Goal: Task Accomplishment & Management: Manage account settings

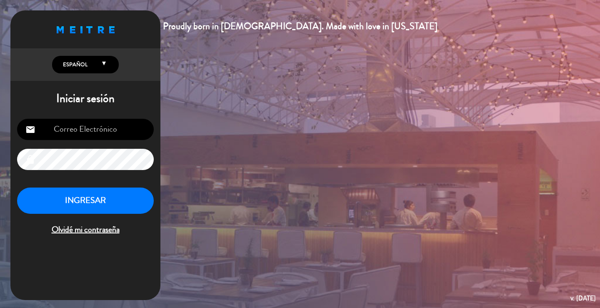
type input "[EMAIL_ADDRESS][DOMAIN_NAME]"
click at [129, 203] on button "INGRESAR" at bounding box center [85, 200] width 137 height 26
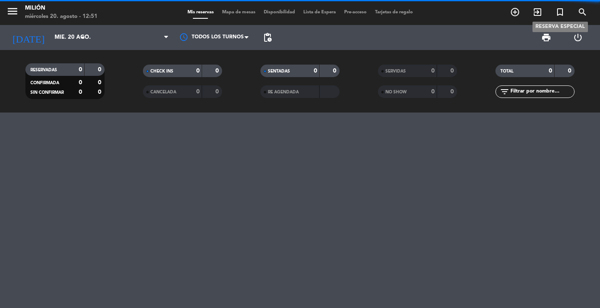
click at [561, 13] on icon "turned_in_not" at bounding box center [560, 12] width 10 height 10
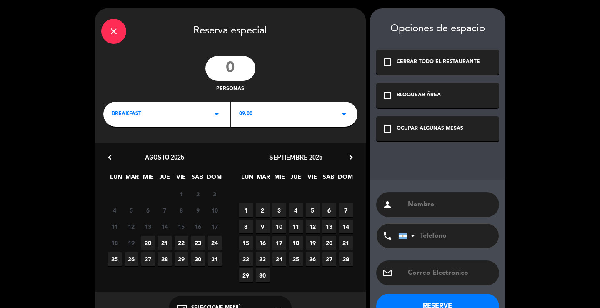
click at [424, 207] on input "text" at bounding box center [450, 205] width 86 height 12
paste input "[PERSON_NAME]"
type input "[PERSON_NAME]"
click at [444, 137] on div "check_box_outline_blank OCUPAR ALGUNAS MESAS" at bounding box center [437, 128] width 123 height 25
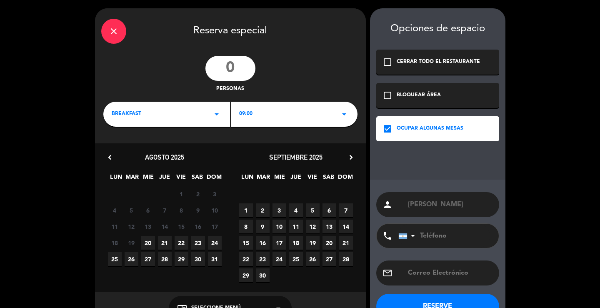
click at [242, 70] on input "number" at bounding box center [230, 68] width 50 height 25
type input "2"
click at [129, 261] on span "26" at bounding box center [132, 259] width 14 height 14
click at [222, 117] on div "BREAKFAST arrow_drop_down" at bounding box center [166, 114] width 127 height 25
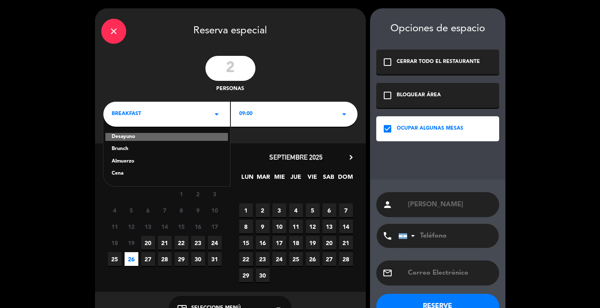
click at [122, 150] on div "Brunch" at bounding box center [167, 149] width 110 height 8
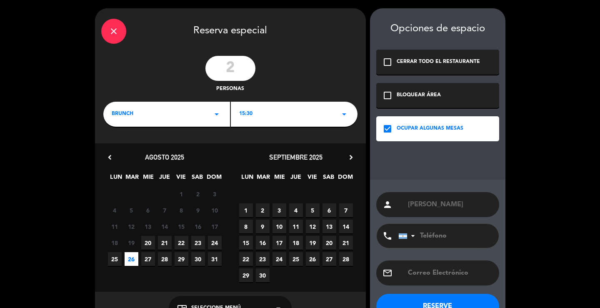
click at [343, 113] on icon "arrow_drop_down" at bounding box center [344, 114] width 10 height 10
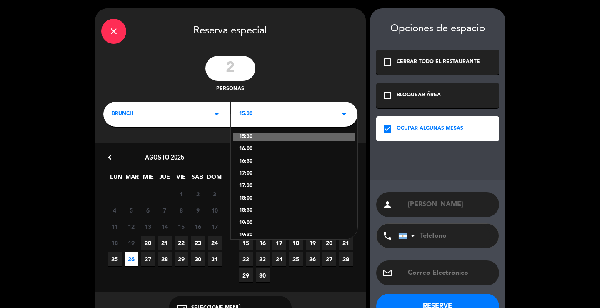
click at [245, 150] on div "16:00" at bounding box center [294, 149] width 110 height 8
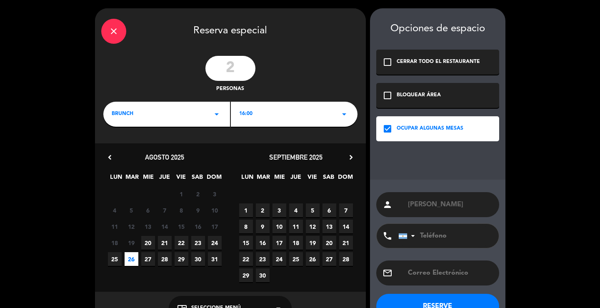
scroll to position [25, 0]
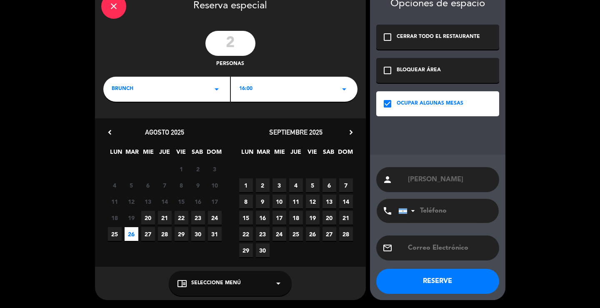
click at [422, 278] on button "RESERVE" at bounding box center [437, 281] width 123 height 25
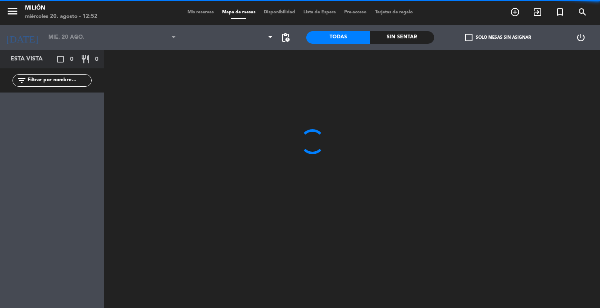
type input "[DATE] ago."
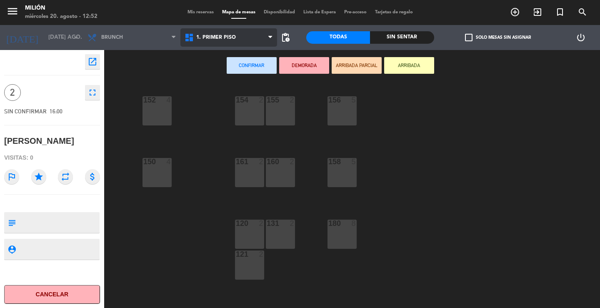
click at [264, 38] on span "1. PRIMER PISO" at bounding box center [228, 37] width 97 height 18
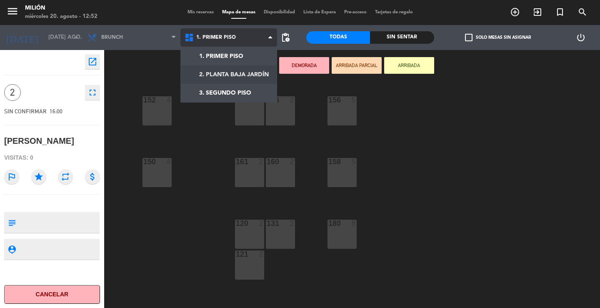
click at [252, 72] on ng-component "menu Milión miércoles 20. agosto - 12:52 Mis reservas Mapa de mesas Disponibili…" at bounding box center [300, 154] width 600 height 308
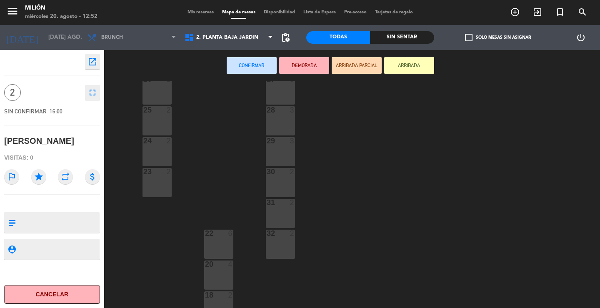
scroll to position [126, 0]
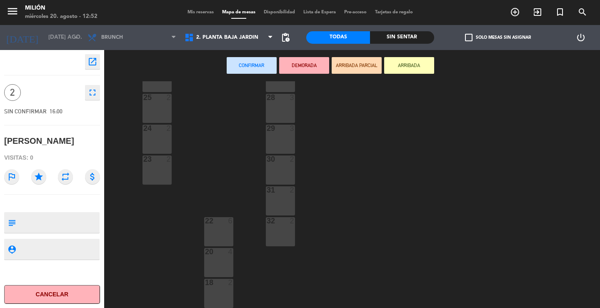
click at [286, 230] on div "32 2" at bounding box center [280, 231] width 29 height 29
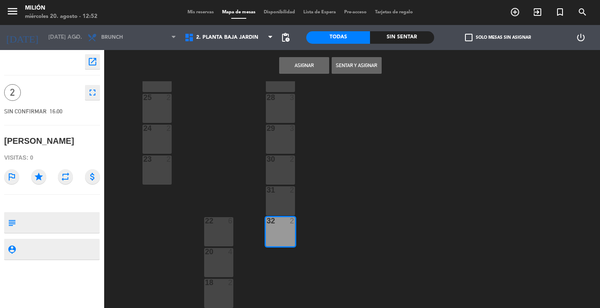
click at [314, 61] on button "Asignar" at bounding box center [304, 65] width 50 height 17
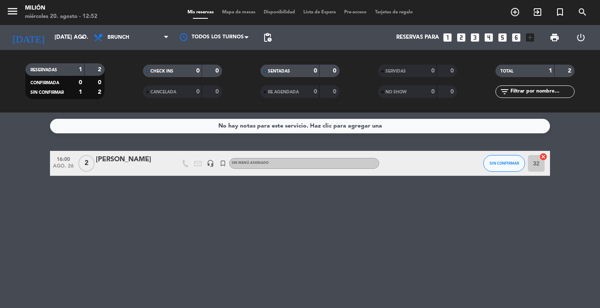
click at [127, 164] on div "[PERSON_NAME]" at bounding box center [131, 159] width 71 height 11
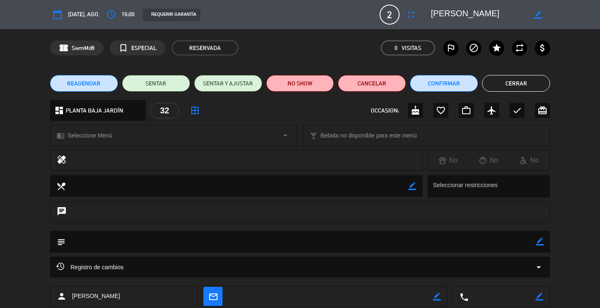
click at [534, 245] on textarea at bounding box center [300, 241] width 470 height 21
click at [538, 242] on icon "border_color" at bounding box center [540, 241] width 8 height 8
paste textarea "558057"
type textarea "558057 fanbag"
click at [541, 237] on div at bounding box center [540, 242] width 8 height 22
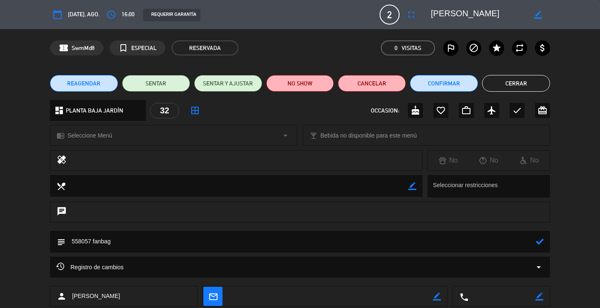
click at [536, 240] on icon at bounding box center [540, 241] width 8 height 8
click at [496, 82] on button "Cerrar" at bounding box center [516, 83] width 68 height 17
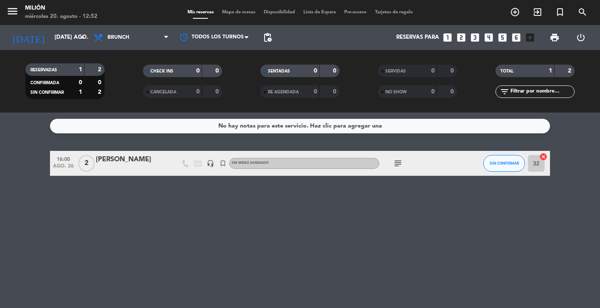
click at [520, 17] on icon "turned_in_not" at bounding box center [515, 12] width 10 height 10
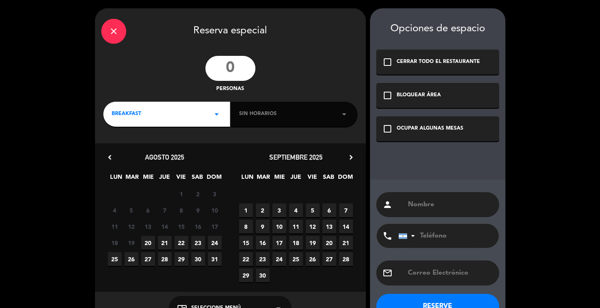
click at [558, 12] on div "close Reserva especial personas BREAKFAST arrow_drop_down Sin horarios arrow_dr…" at bounding box center [300, 166] width 600 height 333
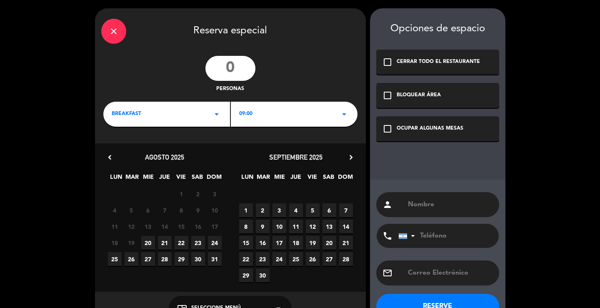
click at [407, 199] on input "text" at bounding box center [450, 205] width 86 height 12
paste input "[PERSON_NAME]"
type input "[PERSON_NAME]"
click at [406, 130] on div "OCUPAR ALGUNAS MESAS" at bounding box center [430, 129] width 67 height 8
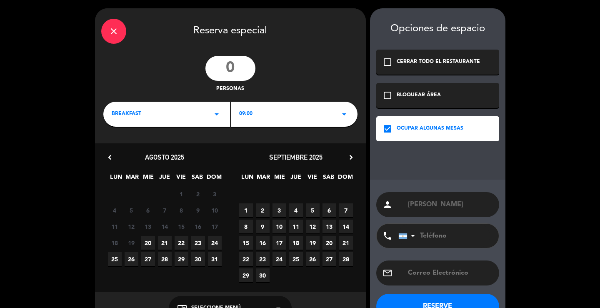
click at [222, 74] on input "number" at bounding box center [230, 68] width 50 height 25
type input "2"
click at [216, 115] on icon "arrow_drop_down" at bounding box center [217, 114] width 10 height 10
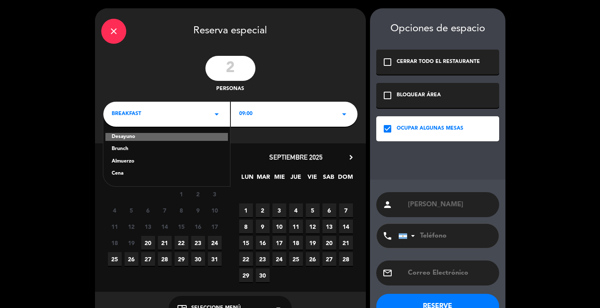
click at [129, 145] on div "Brunch" at bounding box center [167, 149] width 110 height 8
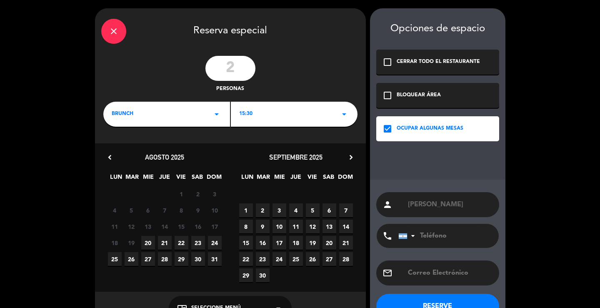
click at [294, 116] on div "15:30 arrow_drop_down" at bounding box center [294, 114] width 127 height 25
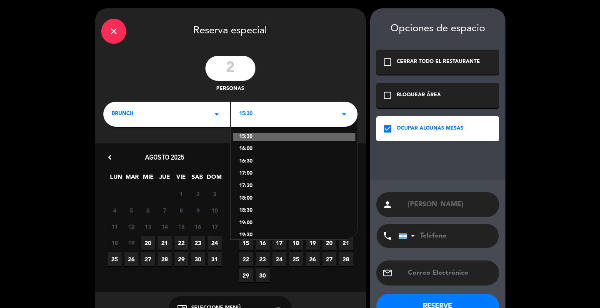
click at [249, 198] on div "18:00" at bounding box center [294, 199] width 110 height 8
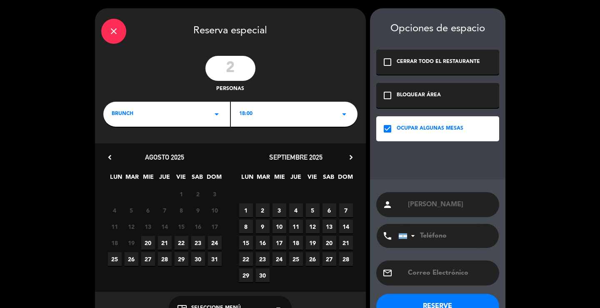
click at [216, 241] on span "24" at bounding box center [215, 243] width 14 height 14
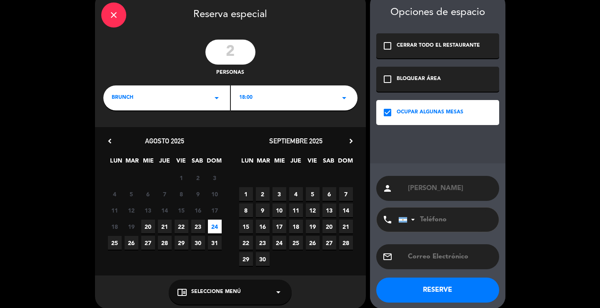
scroll to position [25, 0]
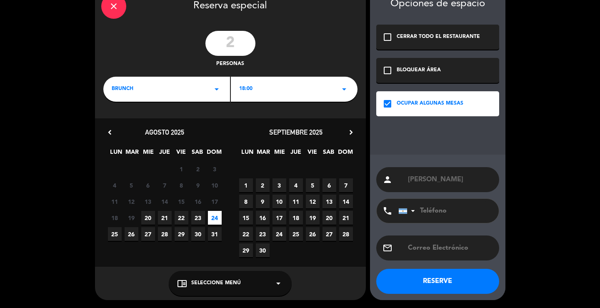
click at [447, 282] on button "RESERVE" at bounding box center [437, 281] width 123 height 25
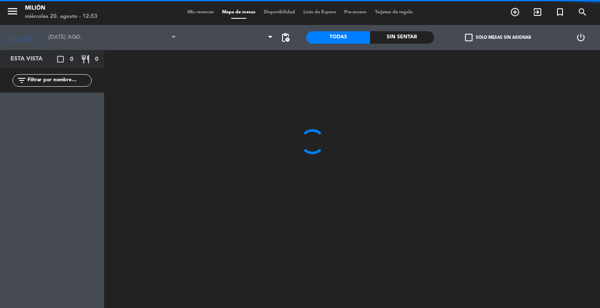
type input "dom. 24 ago."
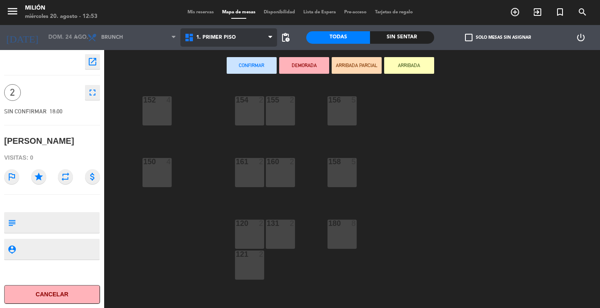
click at [269, 40] on icon at bounding box center [270, 37] width 4 height 7
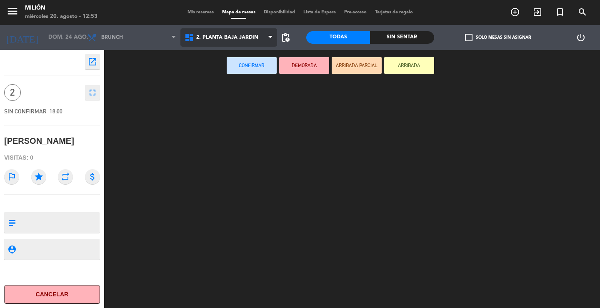
click at [230, 78] on ng-component "menu Milión miércoles 20. agosto - 12:53 Mis reservas Mapa de mesas Disponibili…" at bounding box center [300, 154] width 600 height 308
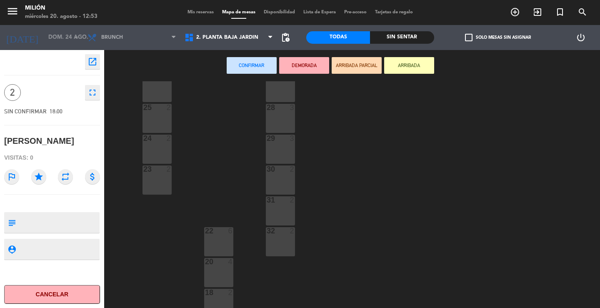
scroll to position [126, 0]
drag, startPoint x: 284, startPoint y: 232, endPoint x: 290, endPoint y: 225, distance: 9.4
click at [283, 231] on div "32 2" at bounding box center [280, 231] width 29 height 29
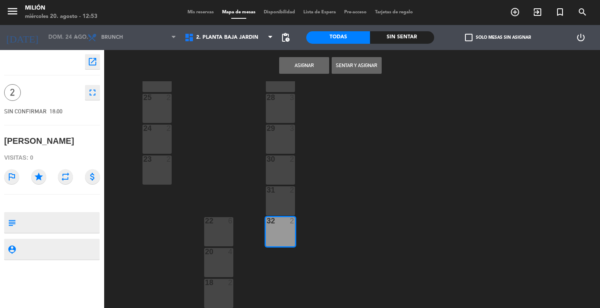
click at [309, 62] on button "Asignar" at bounding box center [304, 65] width 50 height 17
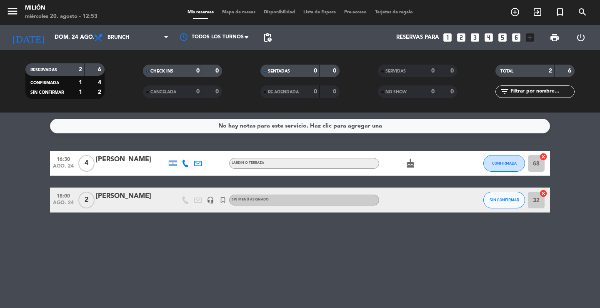
click at [126, 196] on div "[PERSON_NAME]" at bounding box center [131, 196] width 71 height 11
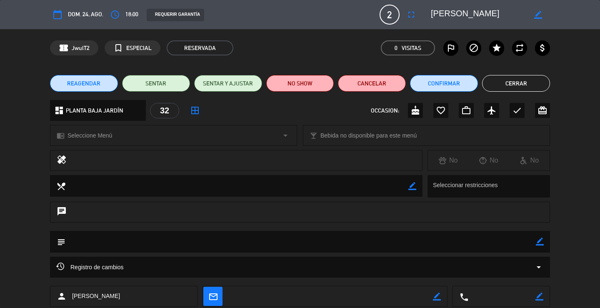
drag, startPoint x: 537, startPoint y: 241, endPoint x: 441, endPoint y: 241, distance: 96.2
click at [538, 241] on icon "border_color" at bounding box center [540, 241] width 8 height 8
click at [208, 244] on textarea at bounding box center [300, 241] width 470 height 21
paste textarea "558034"
type textarea "558034 fanbag"
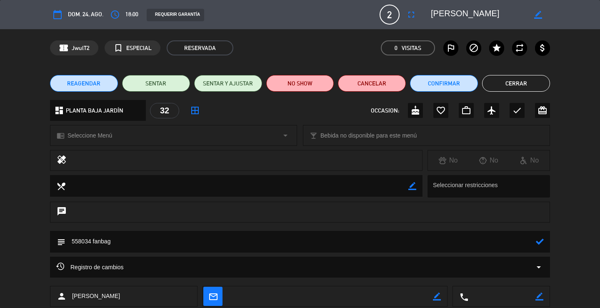
click at [539, 241] on icon at bounding box center [540, 241] width 8 height 8
click at [500, 83] on button "Cerrar" at bounding box center [516, 83] width 68 height 17
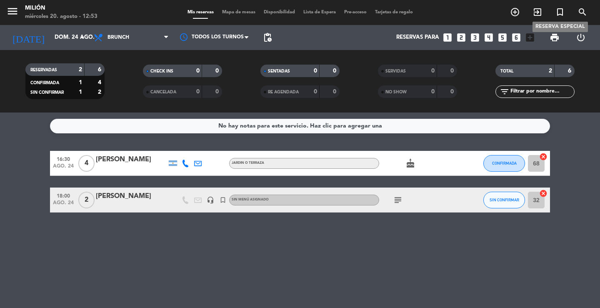
click at [560, 8] on icon "turned_in_not" at bounding box center [560, 12] width 10 height 10
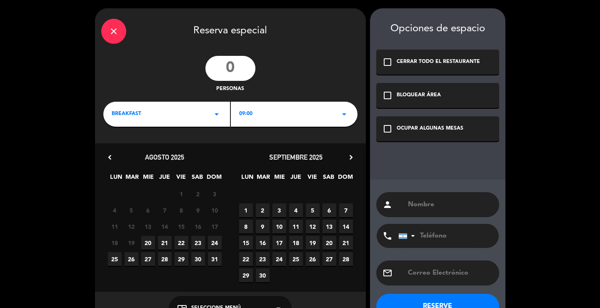
click at [232, 69] on input "number" at bounding box center [230, 68] width 50 height 25
type input "2"
click at [133, 258] on span "26" at bounding box center [132, 259] width 14 height 14
click at [412, 130] on div "OCUPAR ALGUNAS MESAS" at bounding box center [430, 129] width 67 height 8
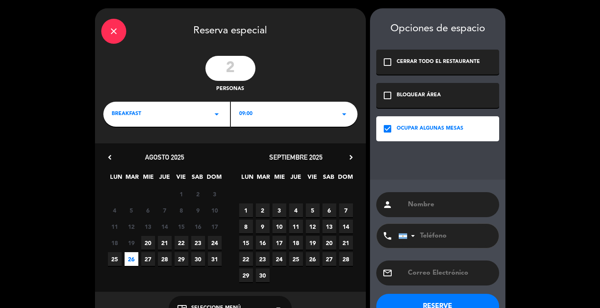
click at [429, 207] on input "text" at bounding box center [450, 205] width 86 height 12
paste input "[PERSON_NAME]"
type input "[PERSON_NAME]"
click at [212, 118] on icon "arrow_drop_down" at bounding box center [217, 114] width 10 height 10
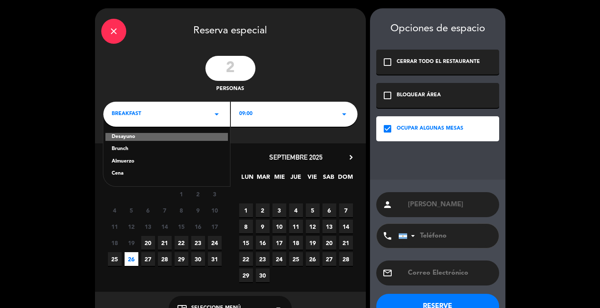
click at [133, 152] on div "Brunch" at bounding box center [167, 149] width 110 height 8
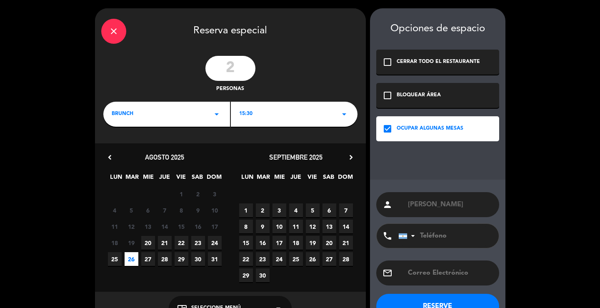
click at [317, 116] on div "15:30 arrow_drop_down" at bounding box center [294, 114] width 127 height 25
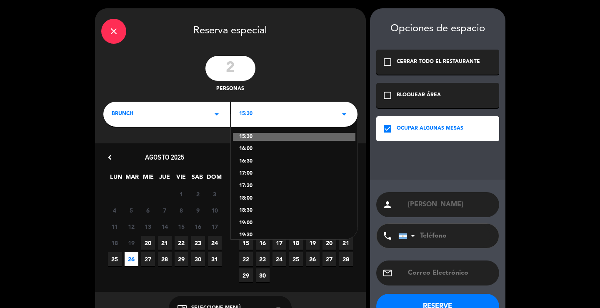
click at [248, 171] on div "17:00" at bounding box center [294, 174] width 110 height 8
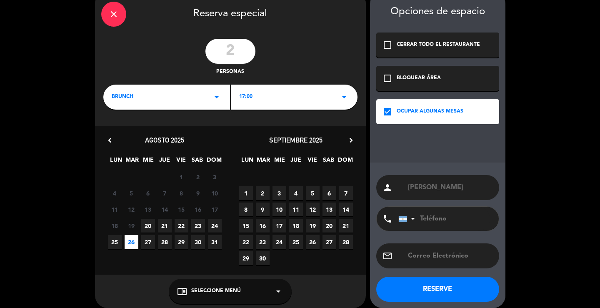
scroll to position [25, 0]
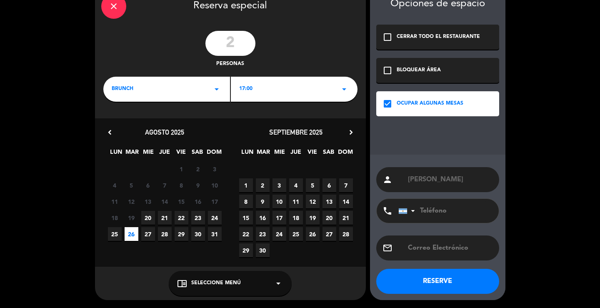
click at [437, 277] on button "RESERVE" at bounding box center [437, 281] width 123 height 25
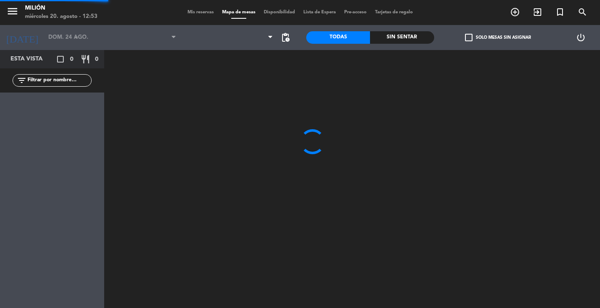
type input "[DATE] ago."
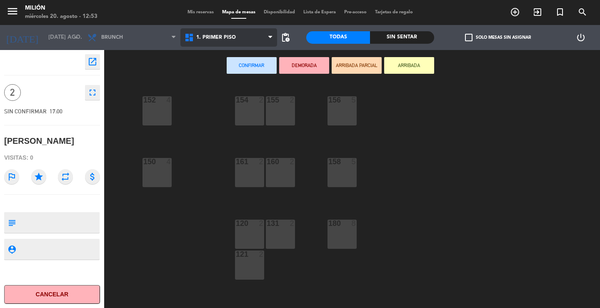
click at [231, 32] on span "1. PRIMER PISO" at bounding box center [228, 37] width 97 height 18
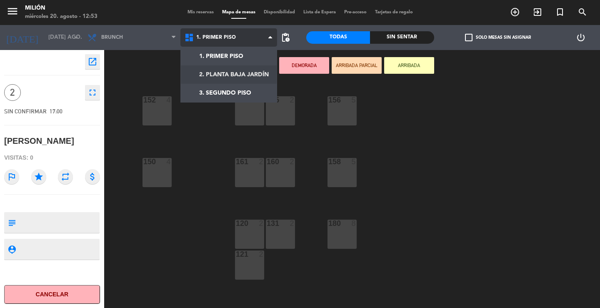
click at [245, 79] on ng-component "menu Milión miércoles 20. agosto - 12:53 Mis reservas Mapa de mesas Disponibili…" at bounding box center [300, 154] width 600 height 308
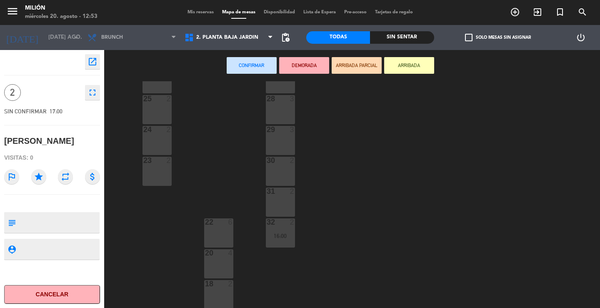
scroll to position [125, 0]
click at [167, 170] on div "23 2" at bounding box center [156, 170] width 29 height 29
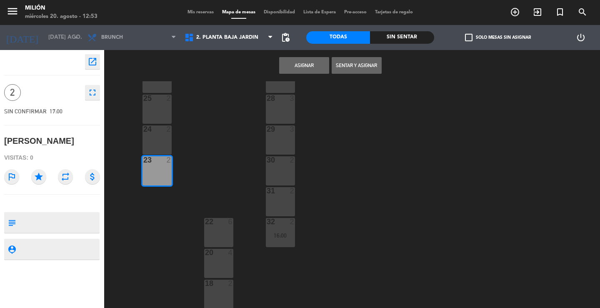
click at [296, 67] on button "Asignar" at bounding box center [304, 65] width 50 height 17
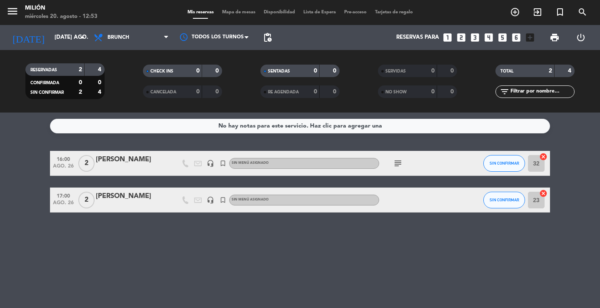
click at [122, 199] on div "[PERSON_NAME]" at bounding box center [131, 196] width 71 height 11
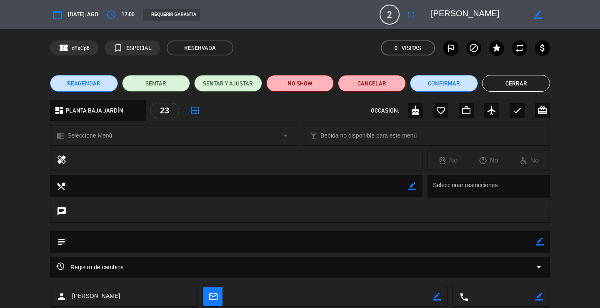
click at [539, 243] on icon "border_color" at bounding box center [540, 241] width 8 height 8
click at [148, 237] on textarea at bounding box center [300, 241] width 470 height 21
paste textarea "557959"
click at [104, 241] on textarea at bounding box center [300, 241] width 470 height 21
type textarea "557959 fanbag"
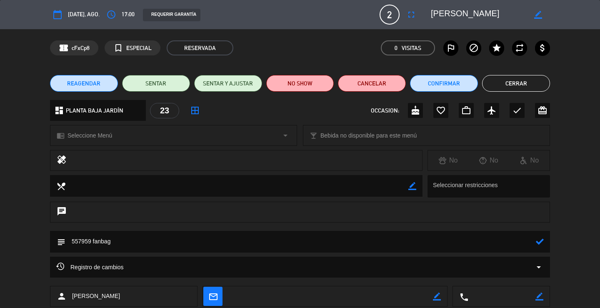
click at [541, 239] on icon at bounding box center [540, 241] width 8 height 8
click at [517, 85] on button "Cerrar" at bounding box center [516, 83] width 68 height 17
